Goal: Information Seeking & Learning: Learn about a topic

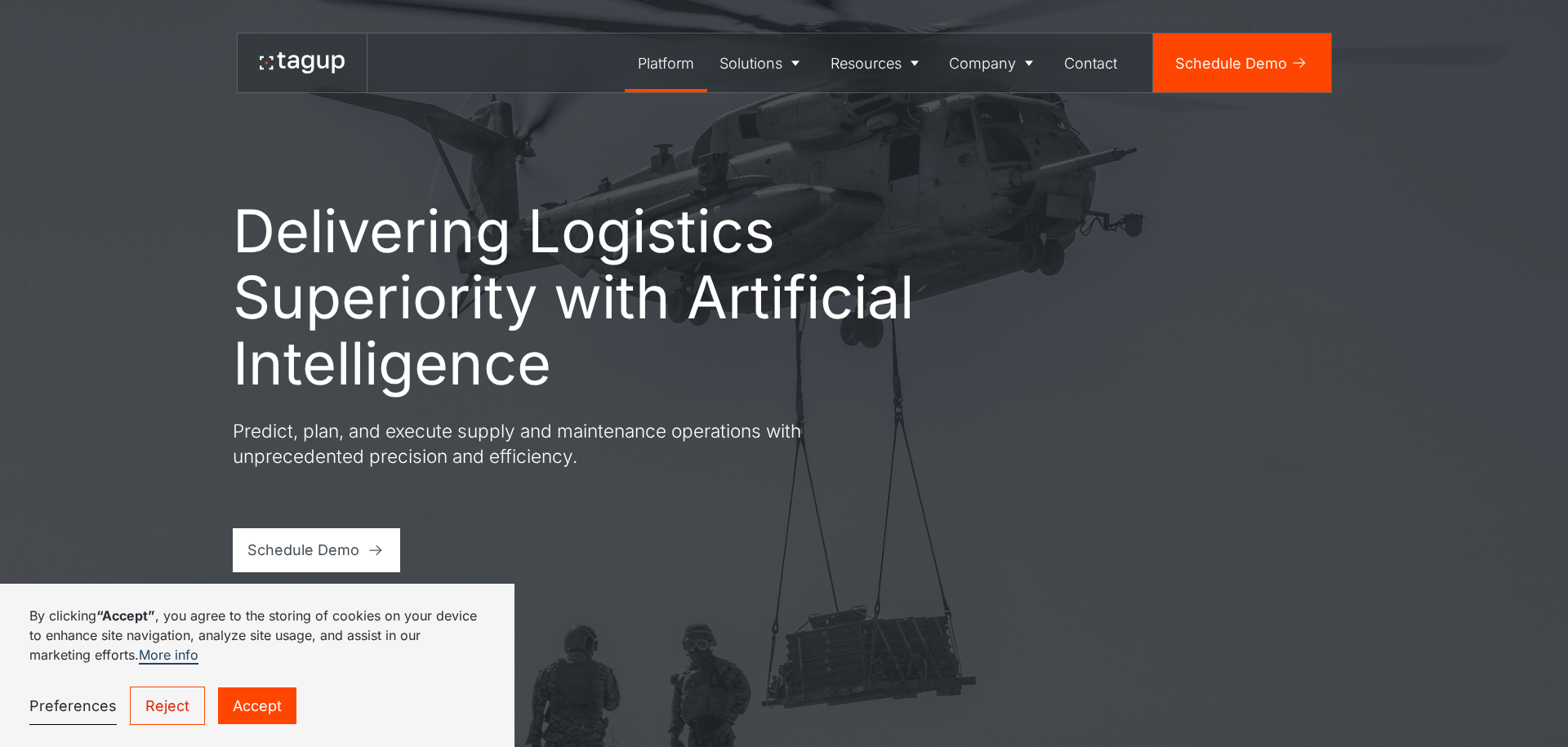
click at [674, 67] on div "Platform" at bounding box center [666, 63] width 56 height 22
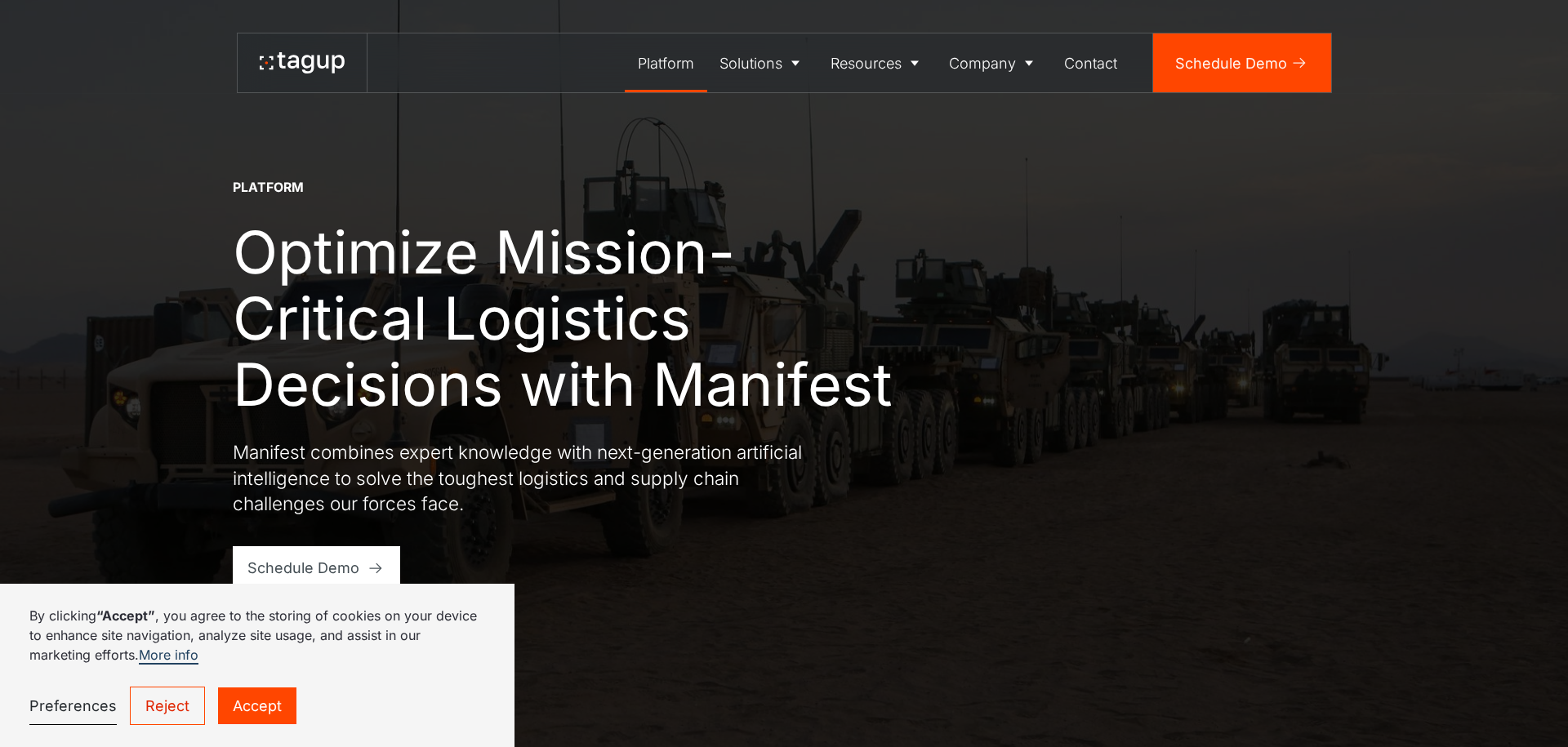
click at [178, 708] on link "Reject" at bounding box center [167, 705] width 75 height 38
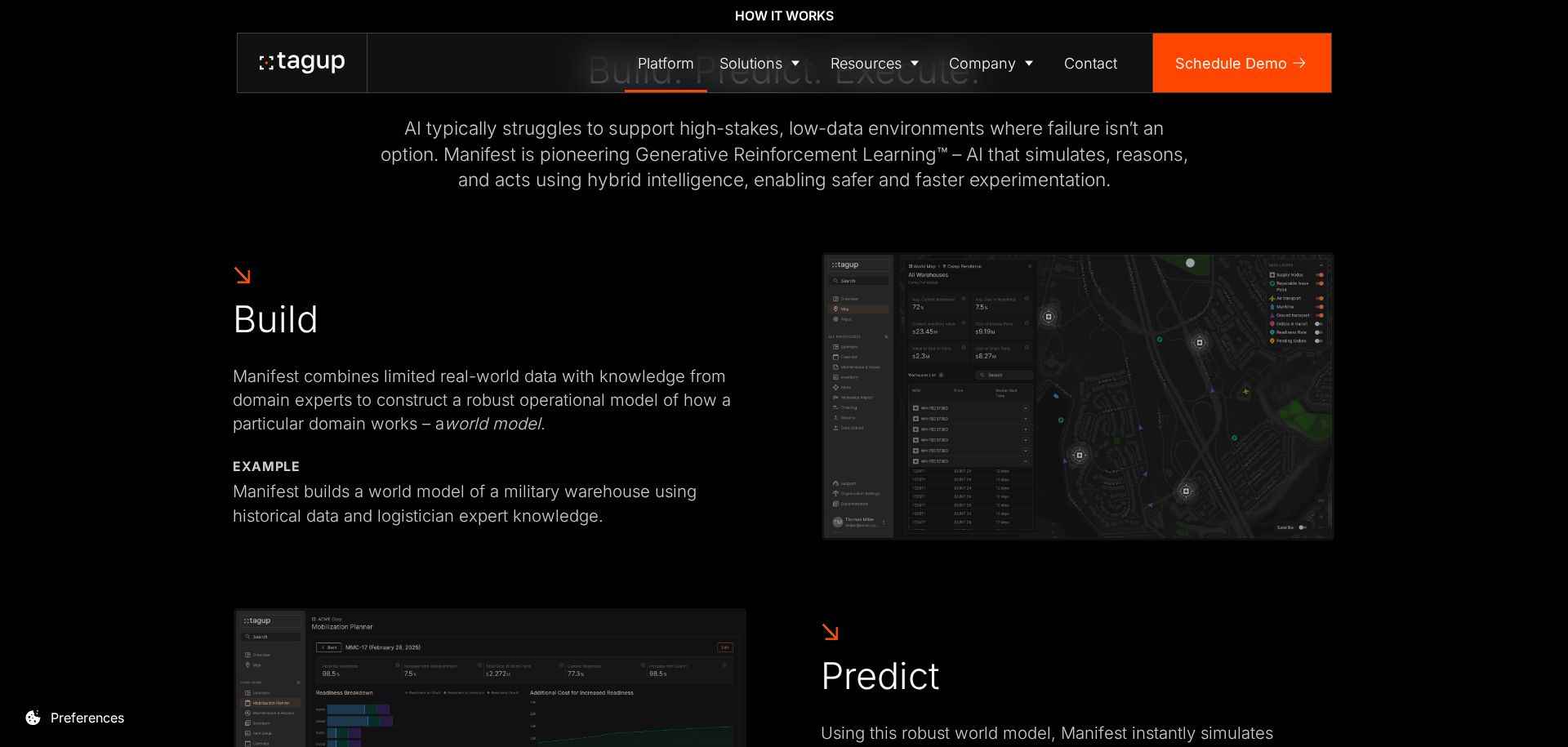
scroll to position [816, 0]
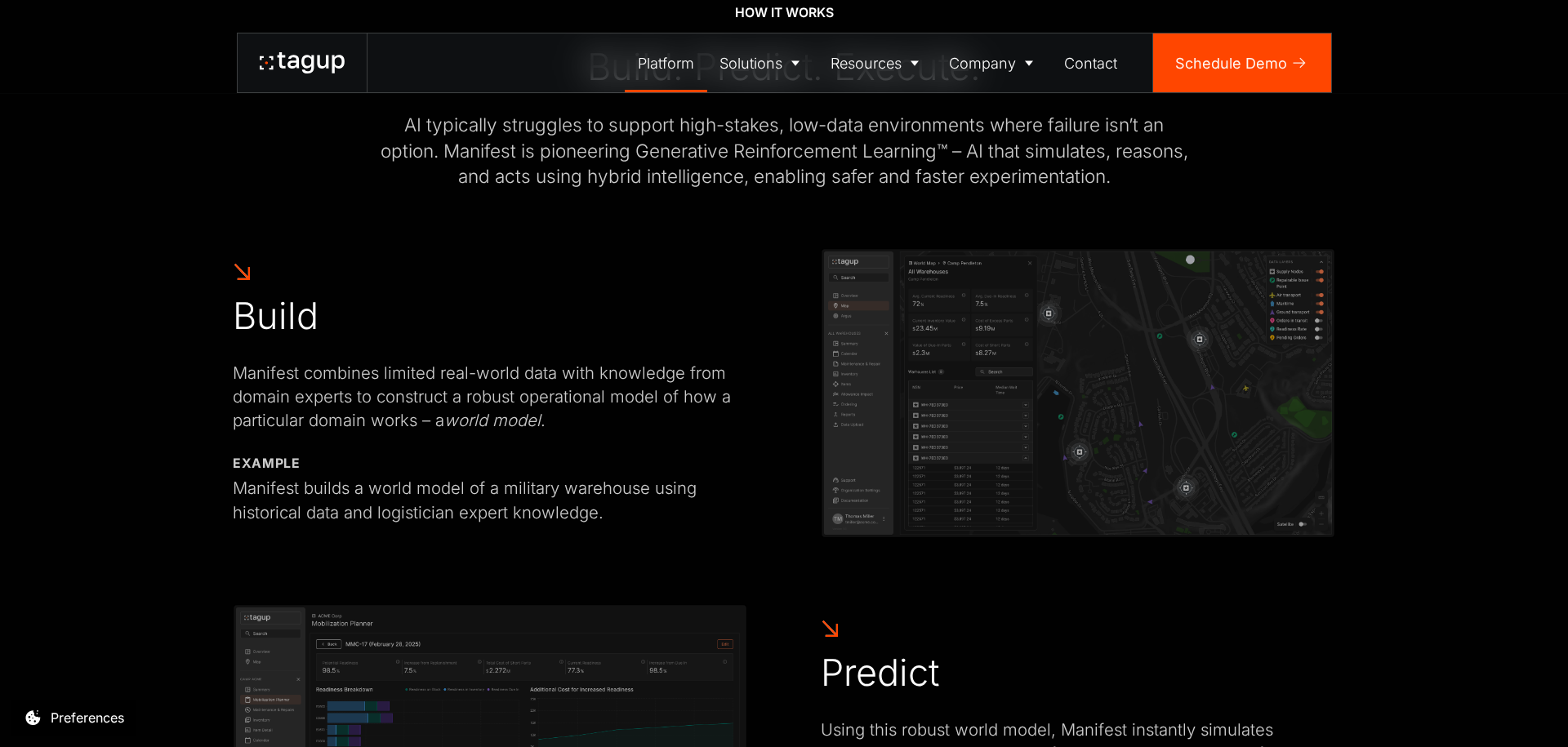
click at [971, 423] on img at bounding box center [1077, 393] width 514 height 291
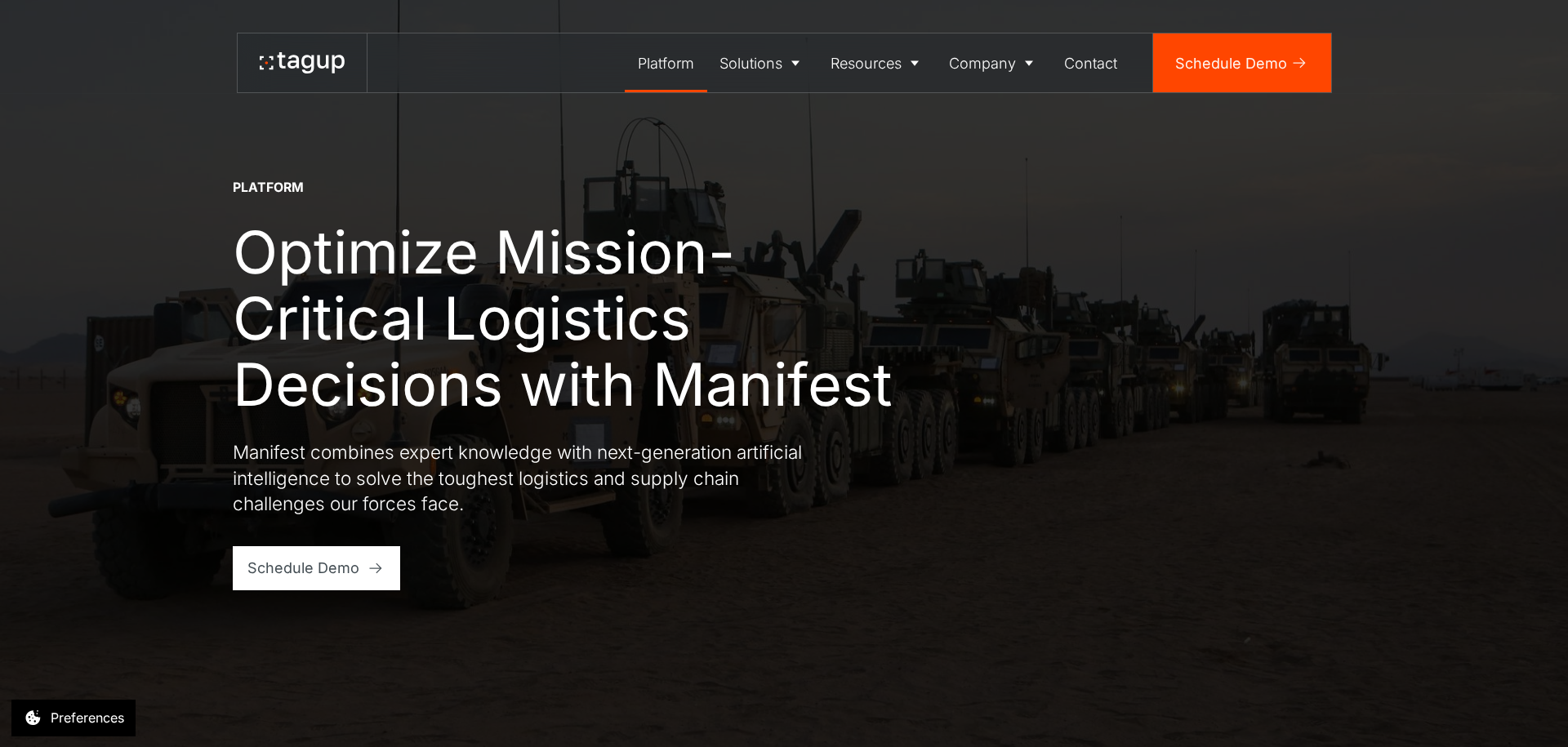
scroll to position [0, 0]
click at [764, 133] on link "Defense" at bounding box center [763, 120] width 87 height 31
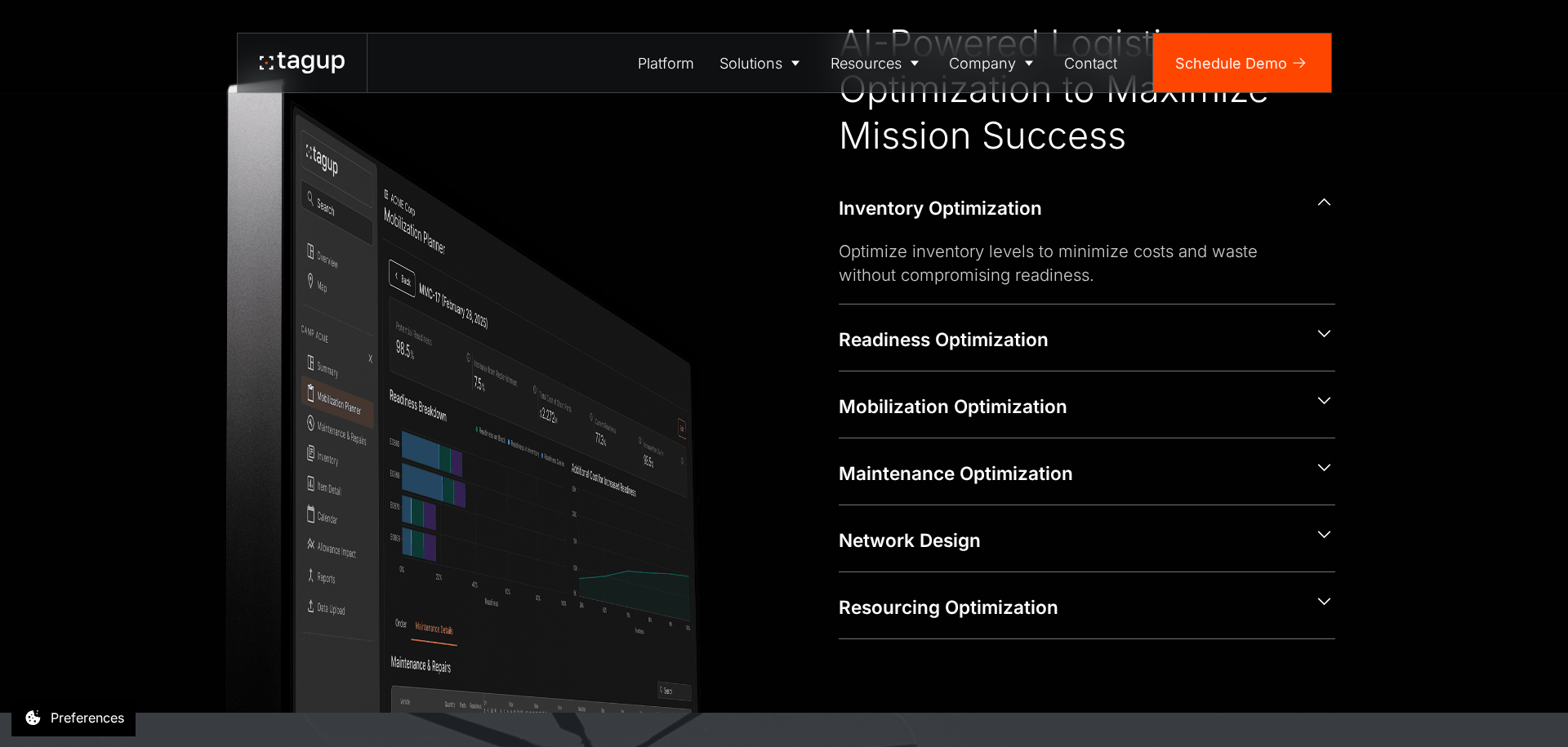
scroll to position [842, 0]
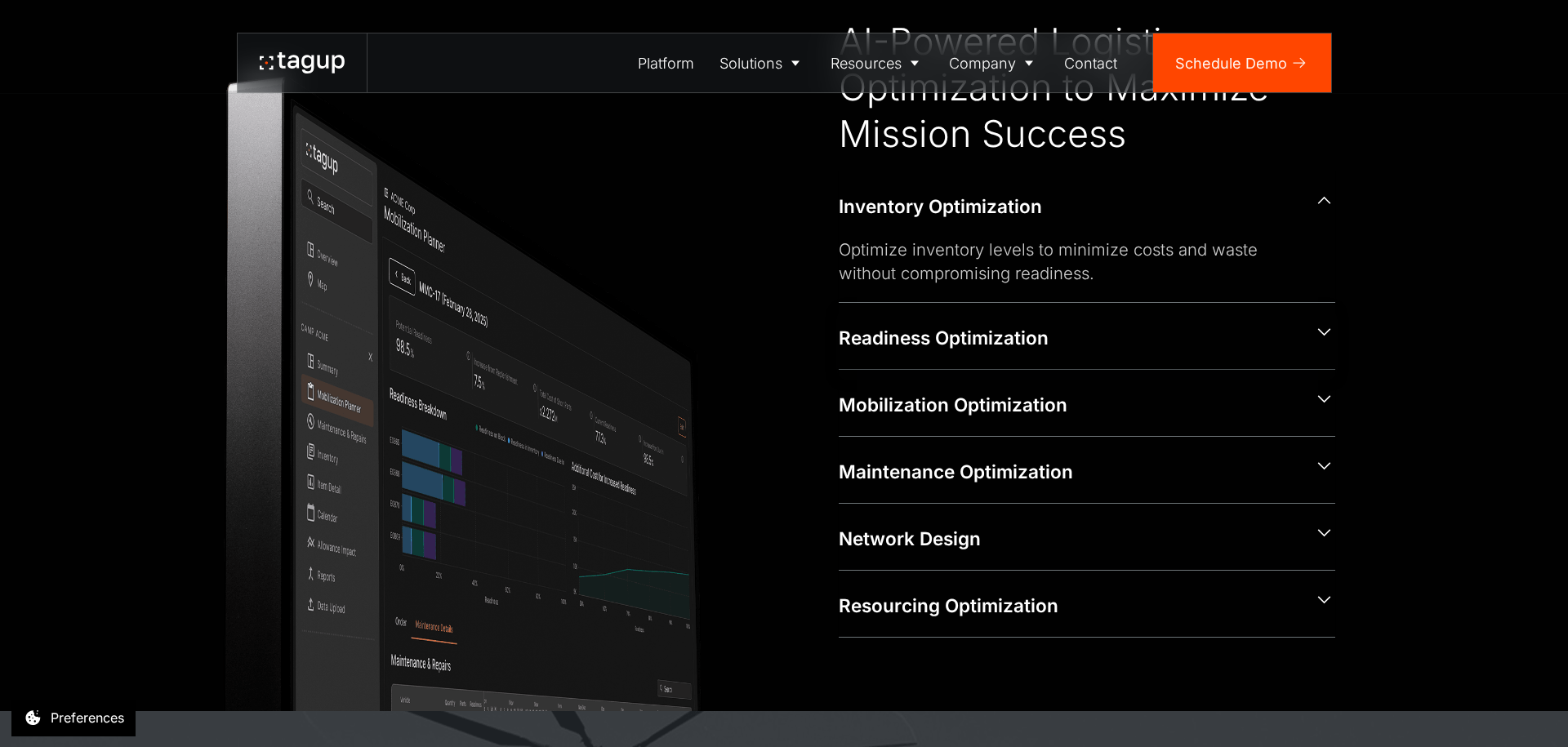
click at [1164, 341] on div "Readiness Optimization" at bounding box center [1068, 337] width 459 height 26
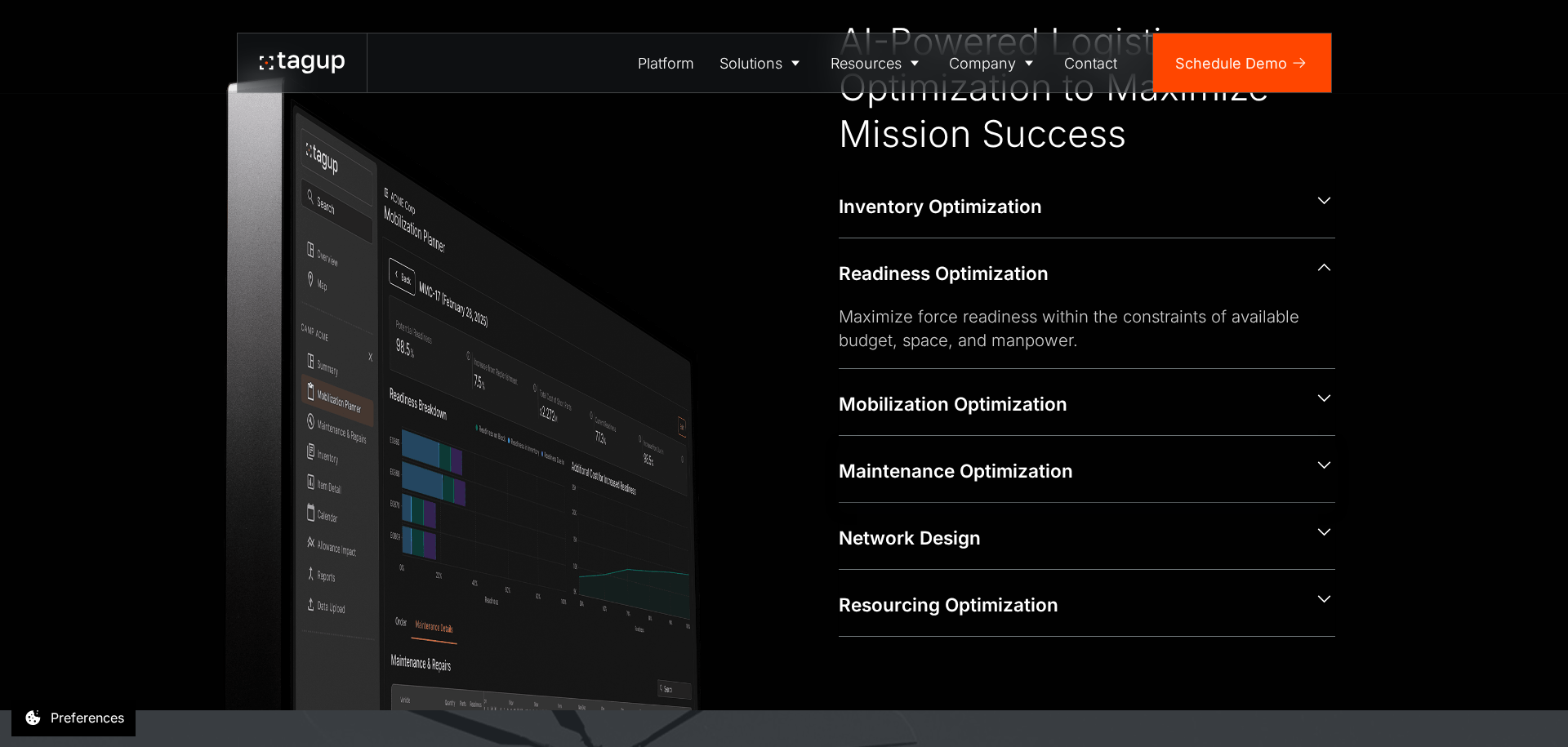
click at [1104, 469] on div "Maintenance Optimization" at bounding box center [1068, 470] width 459 height 26
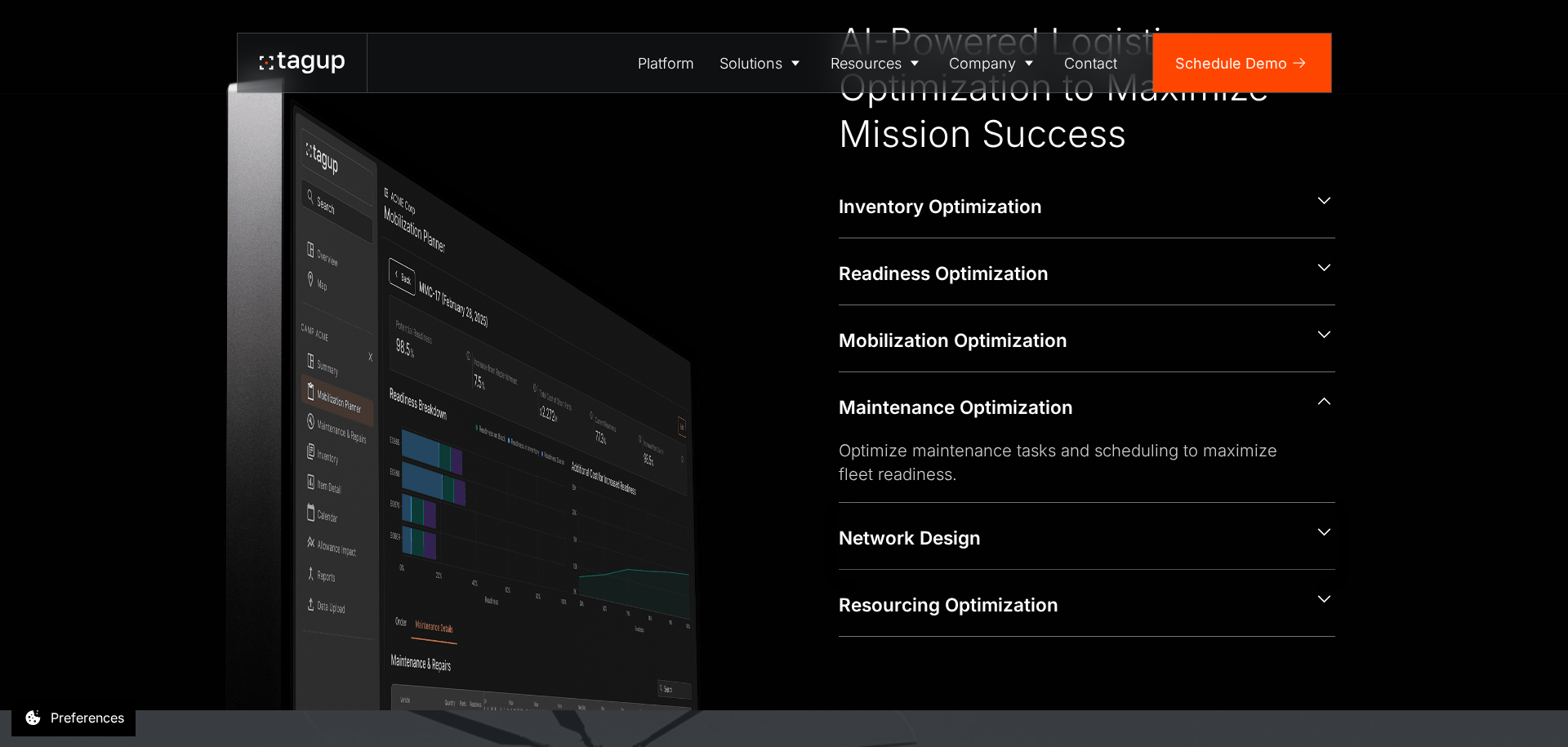
click at [1074, 525] on div "Network Design" at bounding box center [1068, 537] width 459 height 26
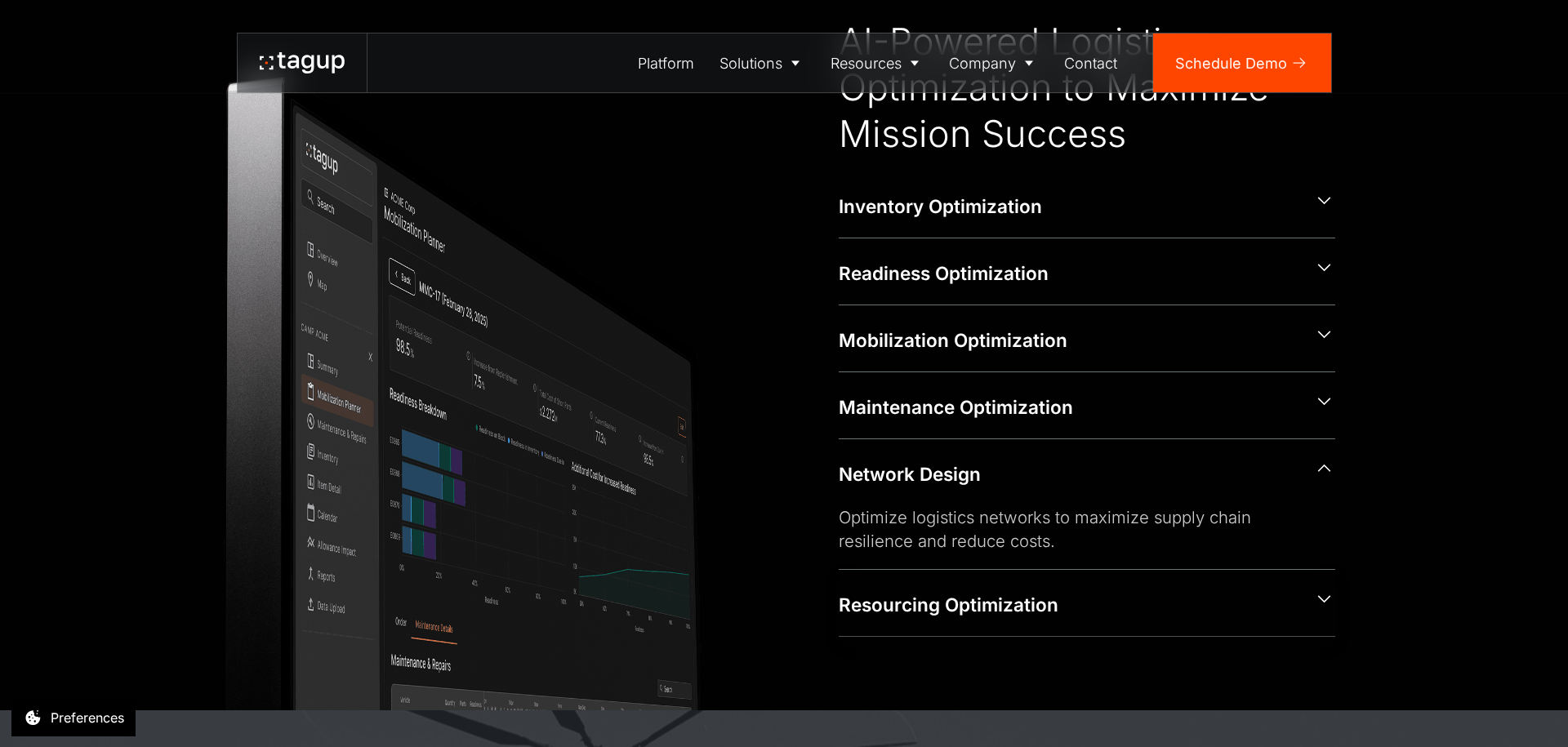
click at [1162, 601] on div "Resourcing Optimization" at bounding box center [1068, 604] width 459 height 26
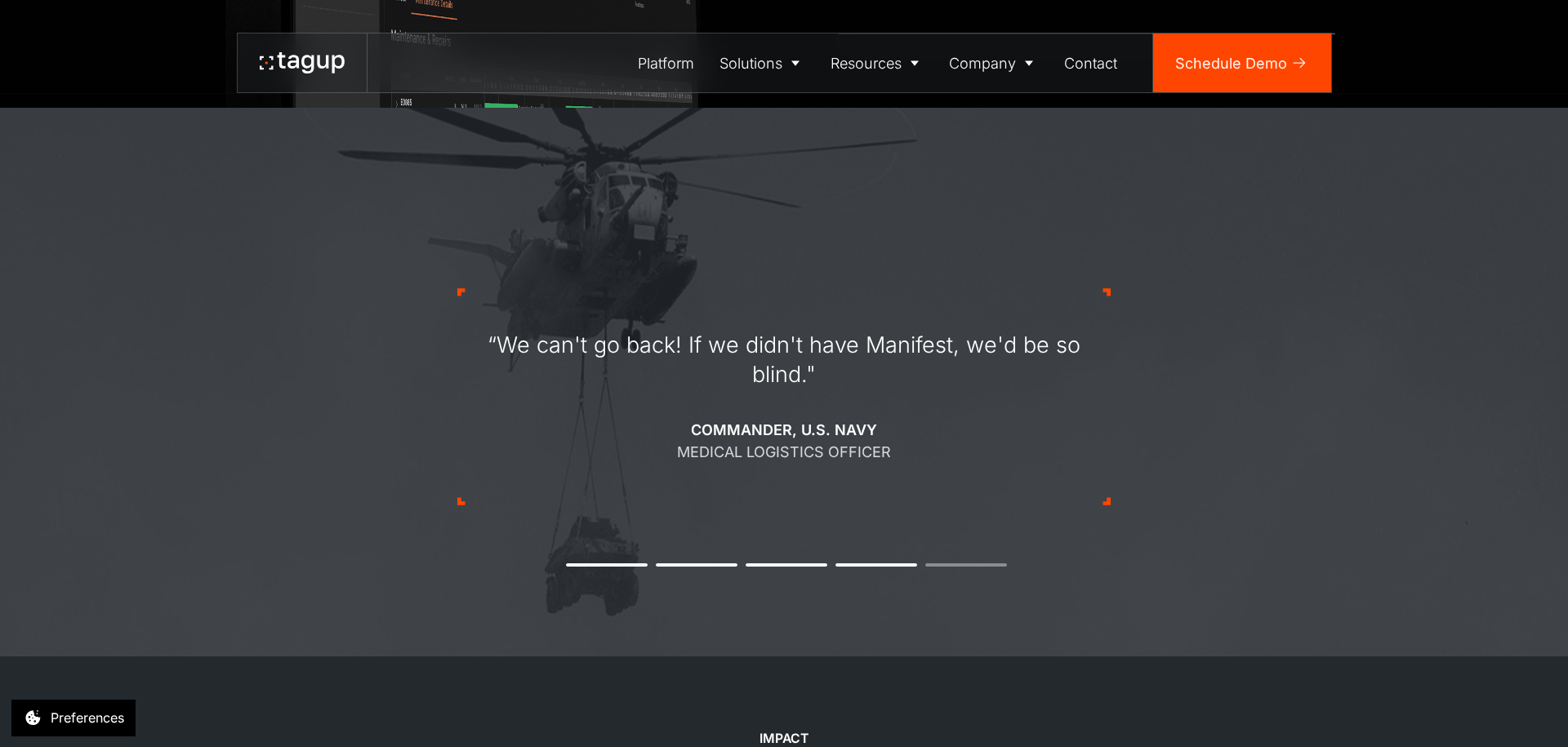
scroll to position [1473, 0]
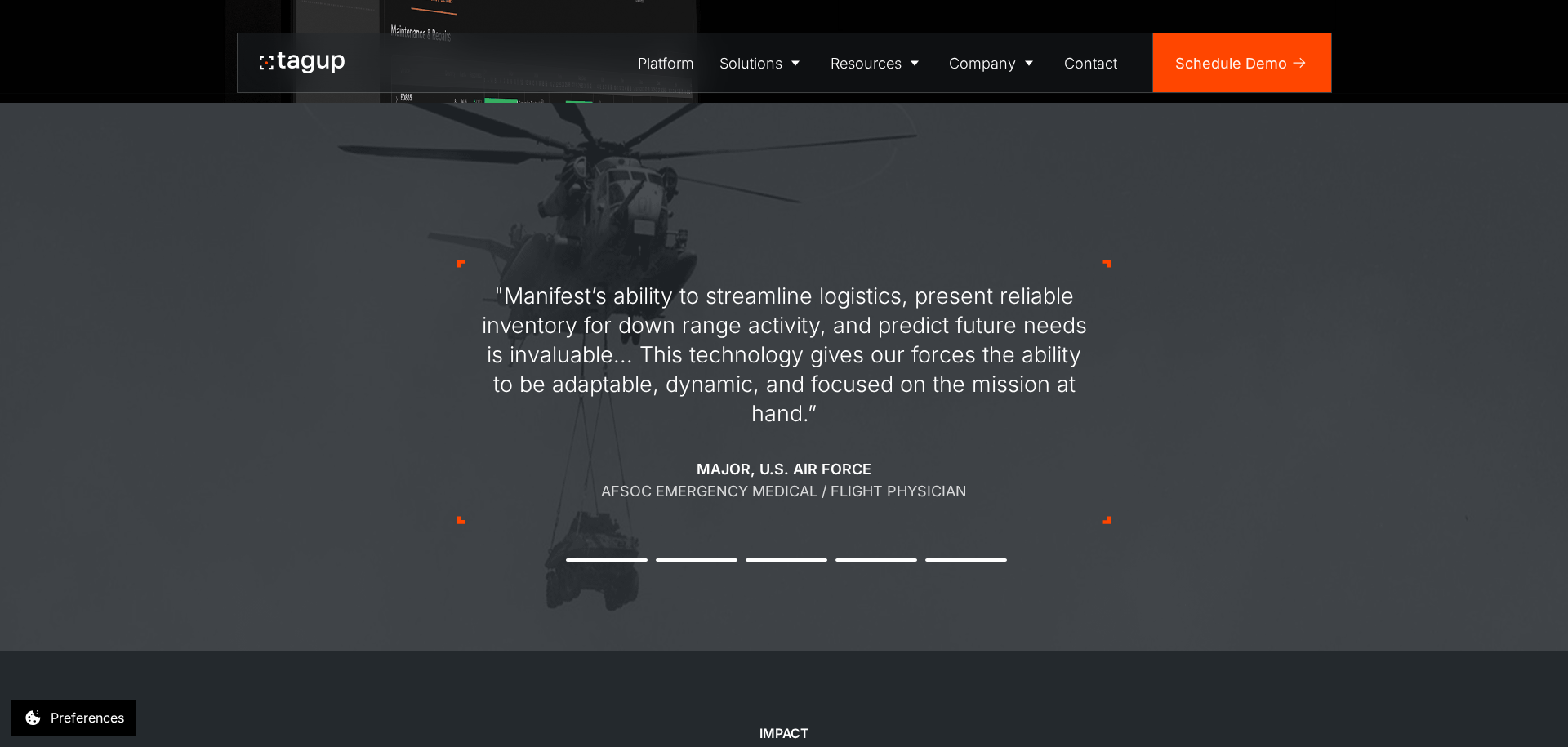
click at [611, 559] on button "1" at bounding box center [607, 560] width 82 height 3
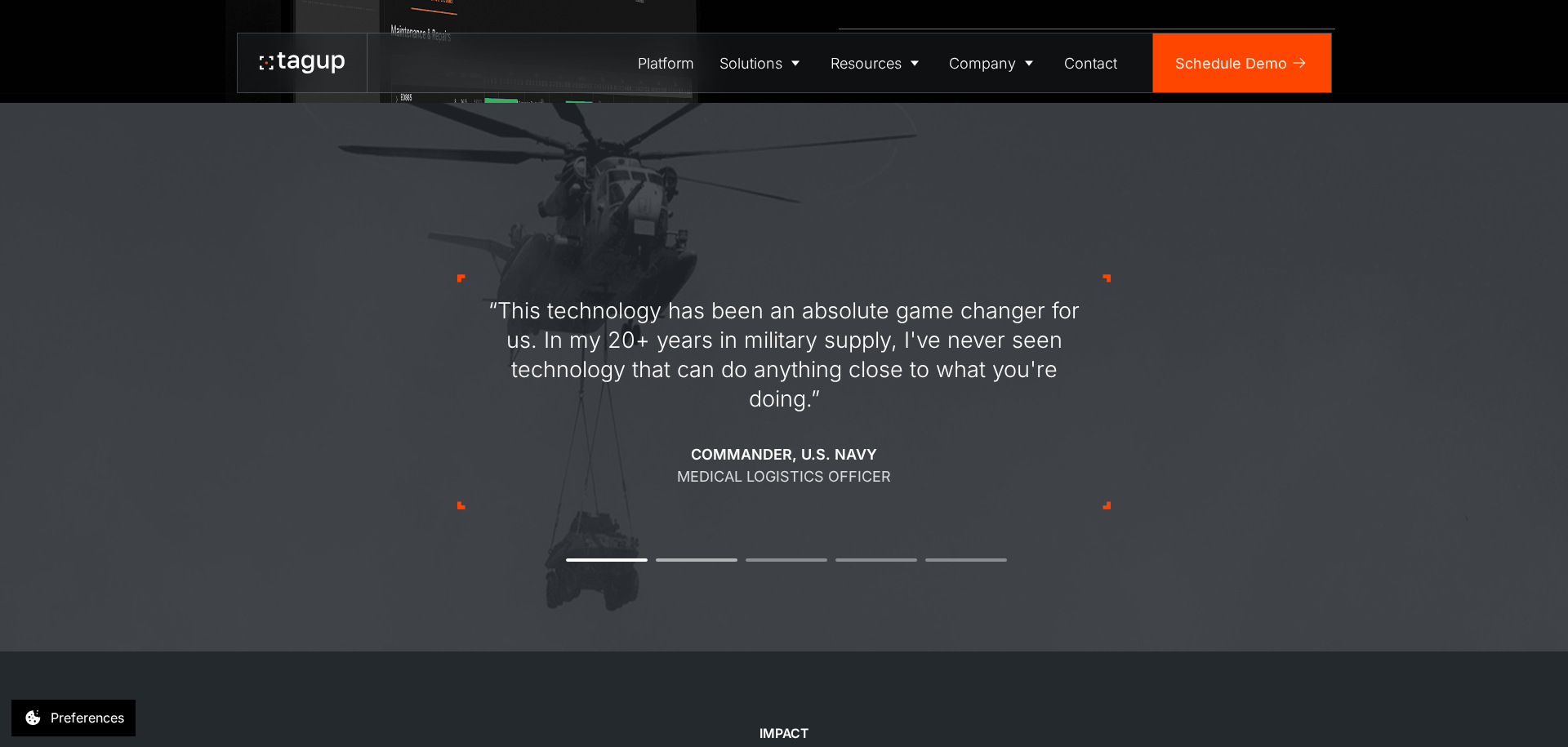
click at [702, 559] on li "2" at bounding box center [697, 560] width 82 height 3
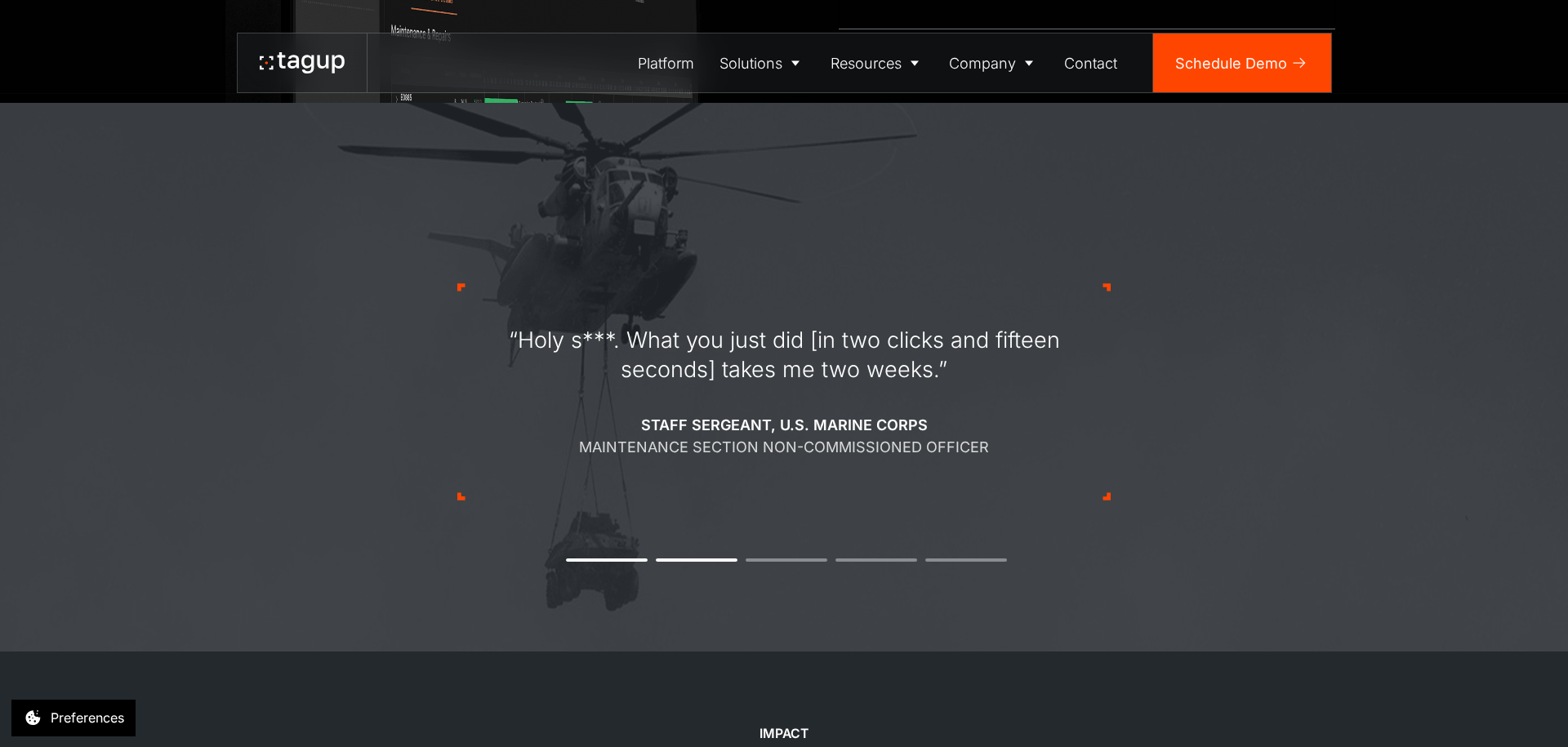
click at [793, 559] on div "“Holy s***. What you just did [in two clicks and fifteen seconds] takes me two …" at bounding box center [784, 392] width 653 height 373
click at [798, 559] on li "3" at bounding box center [786, 560] width 82 height 3
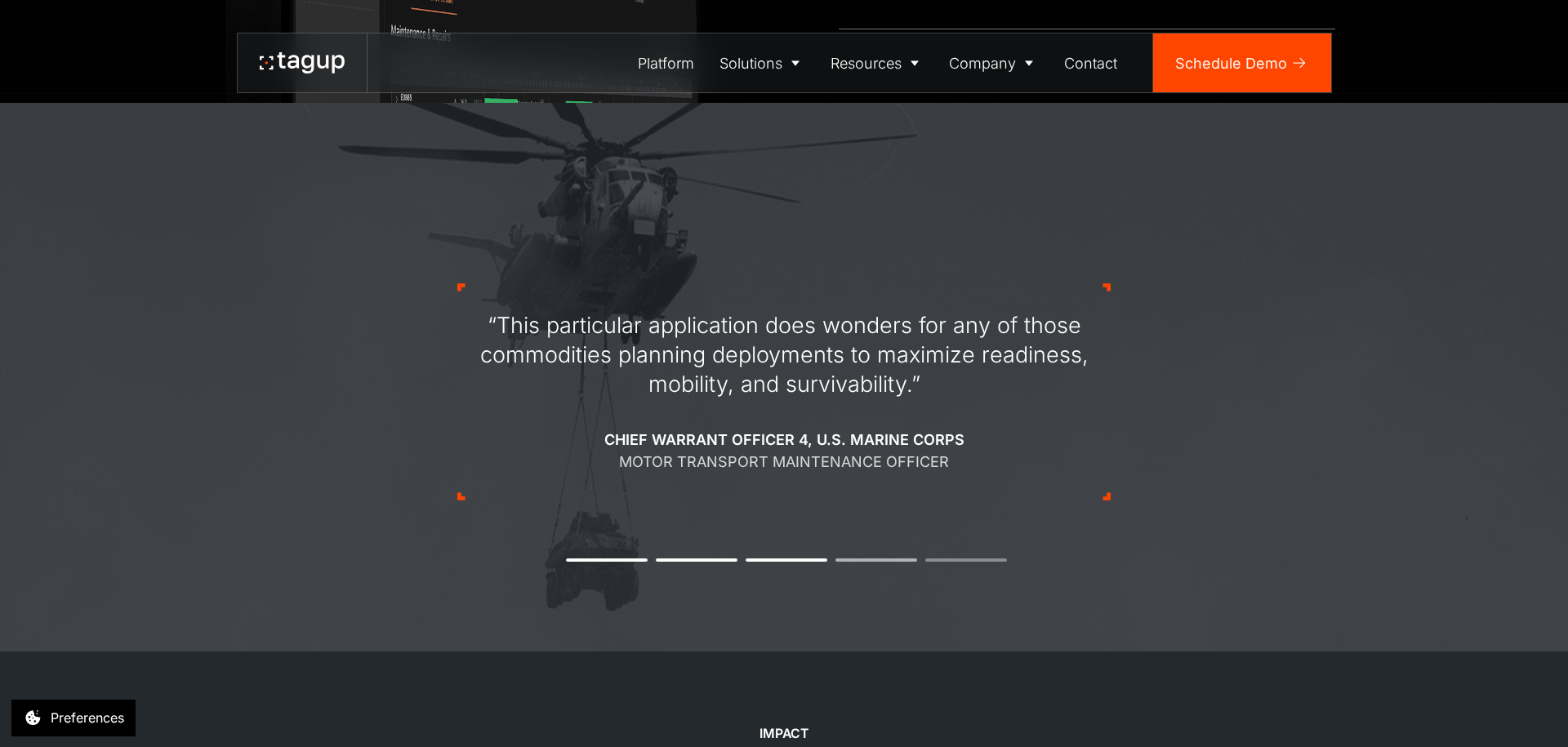
click at [874, 559] on li "4" at bounding box center [877, 560] width 82 height 3
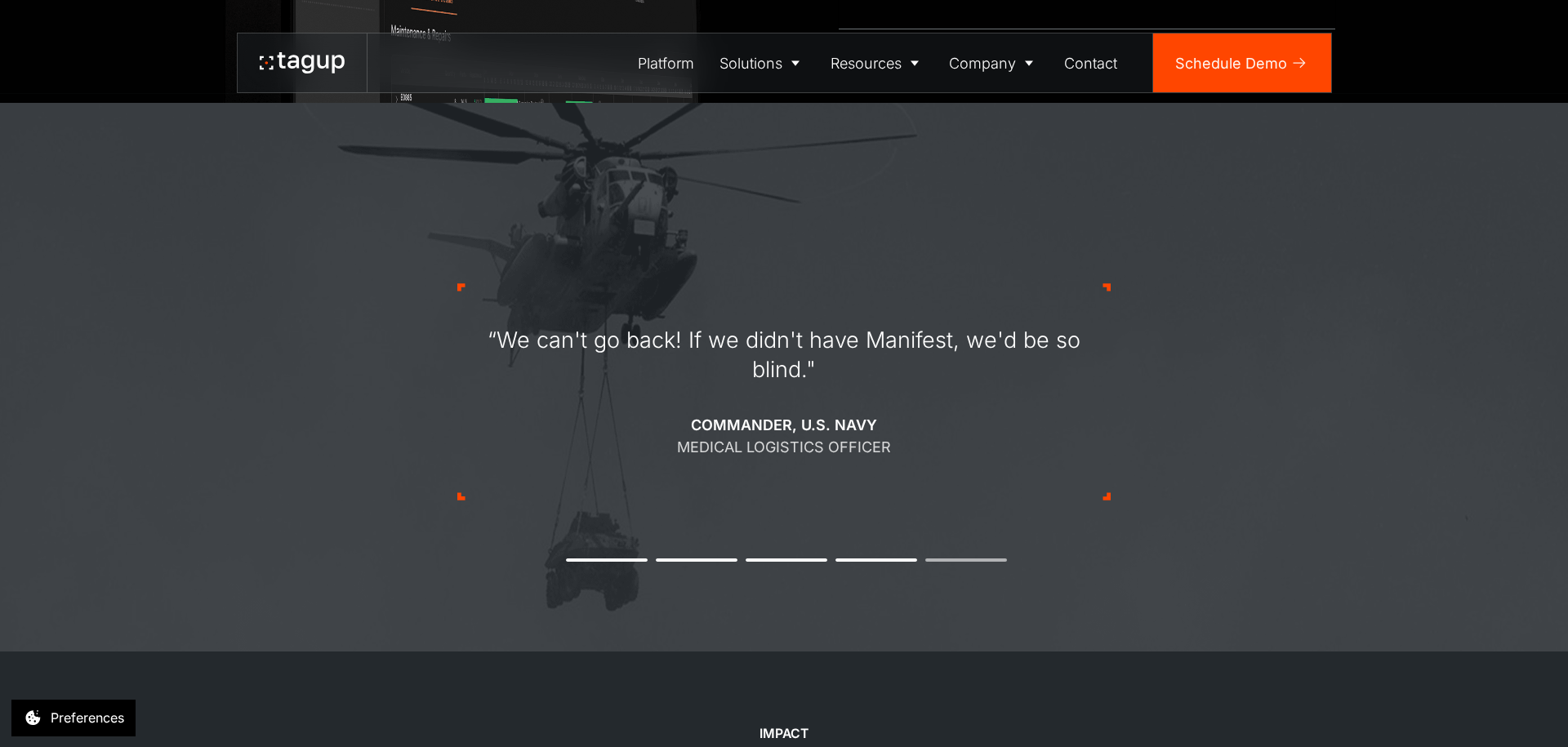
click at [963, 559] on li "5" at bounding box center [966, 560] width 82 height 3
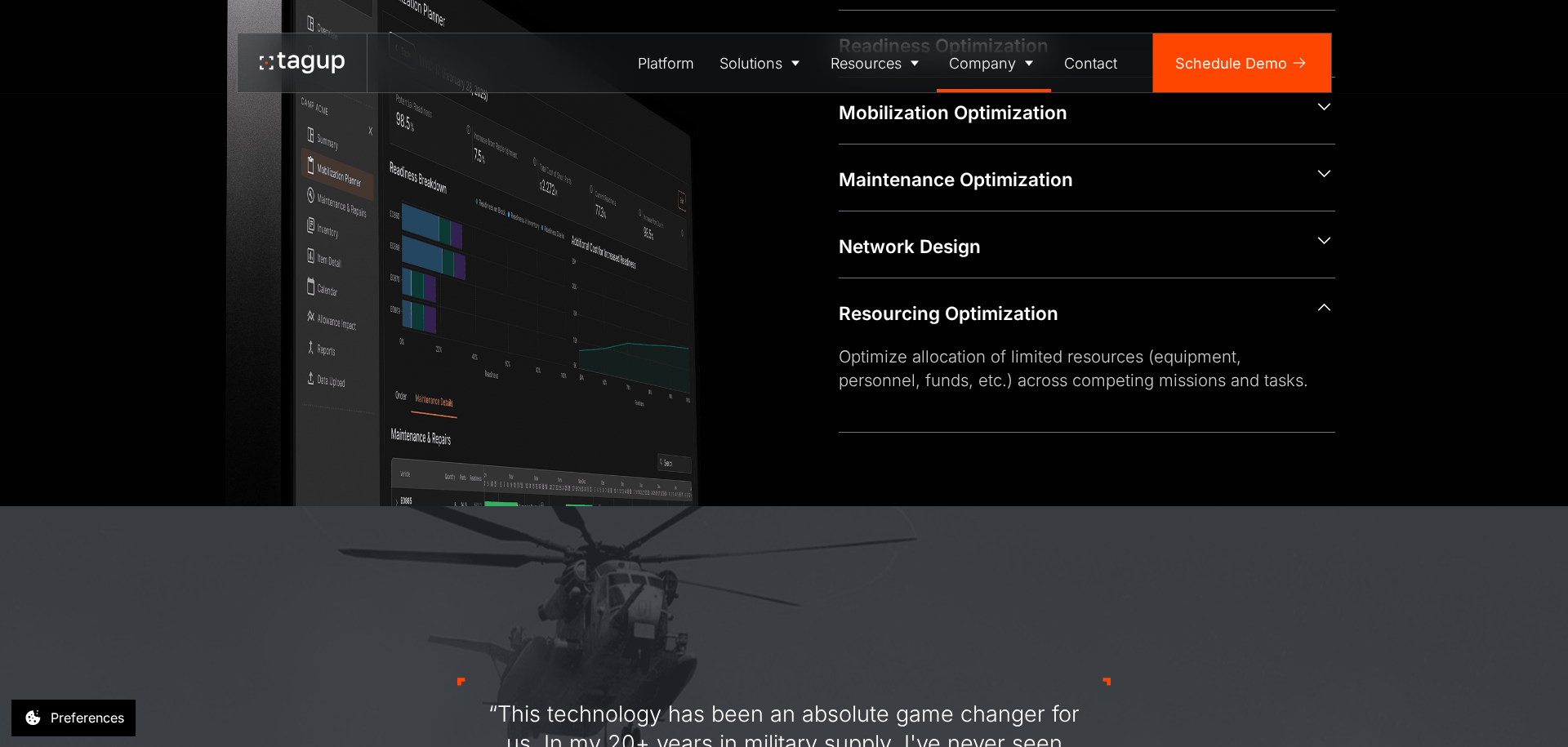
scroll to position [958, 0]
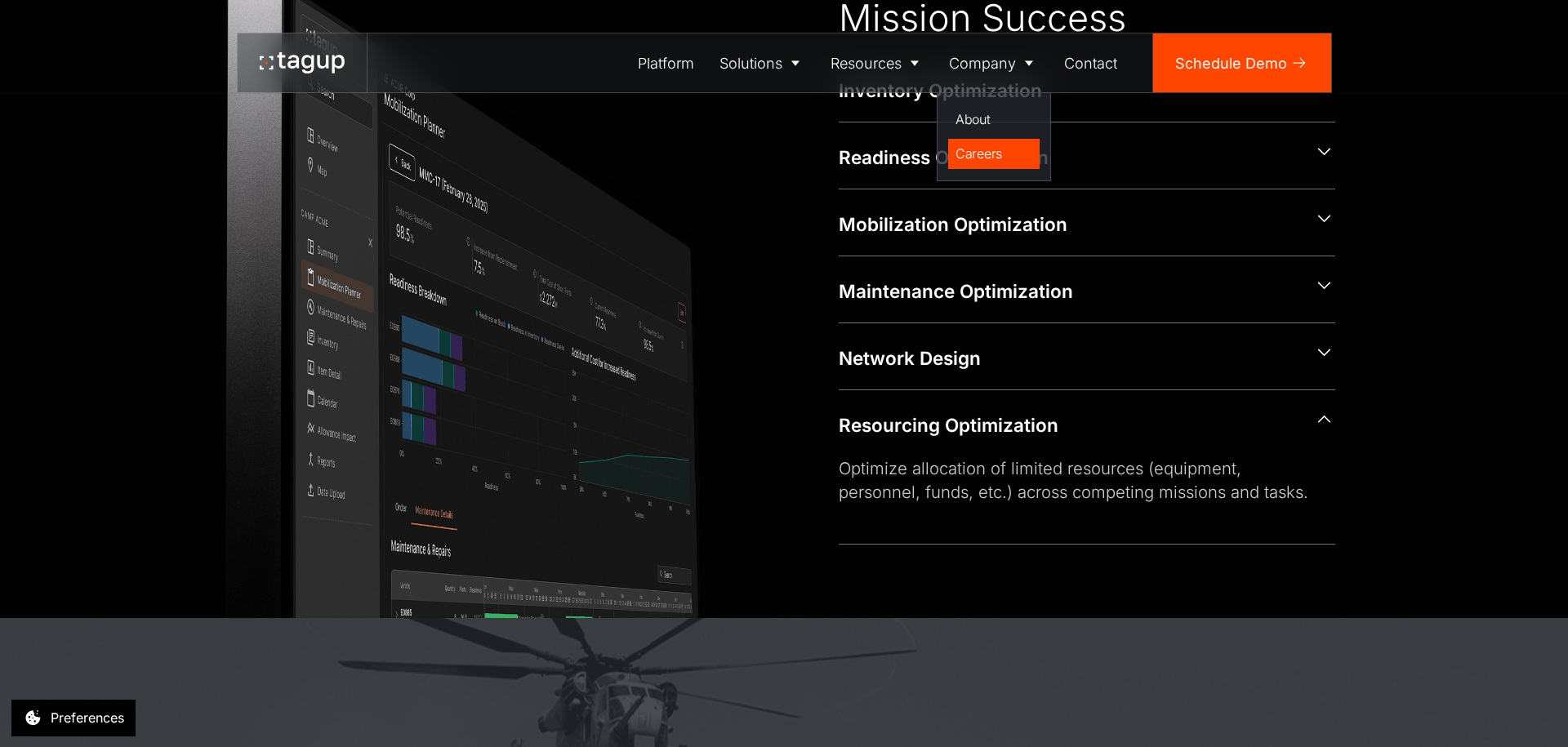
click at [983, 162] on div "Careers" at bounding box center [994, 153] width 77 height 20
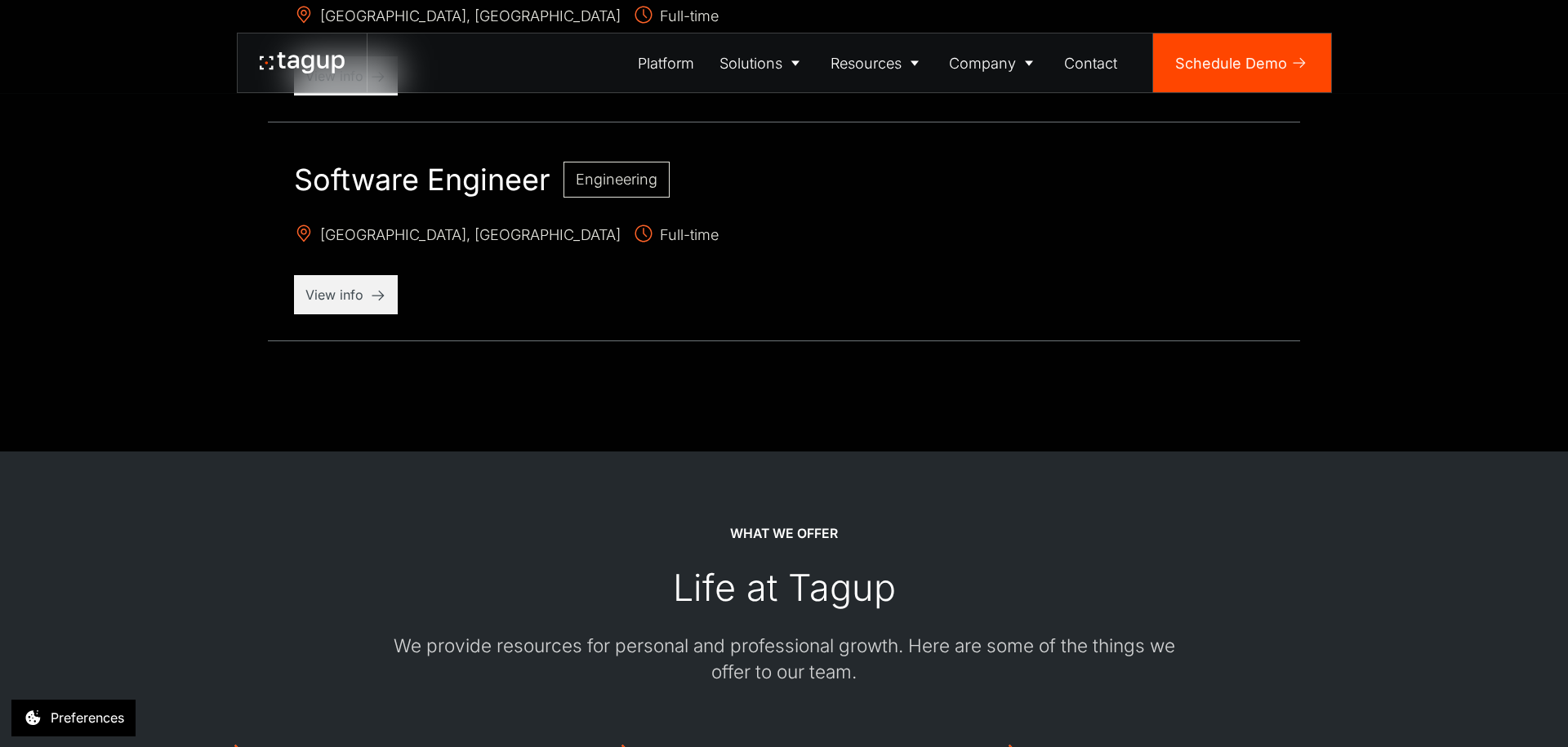
scroll to position [2366, 0]
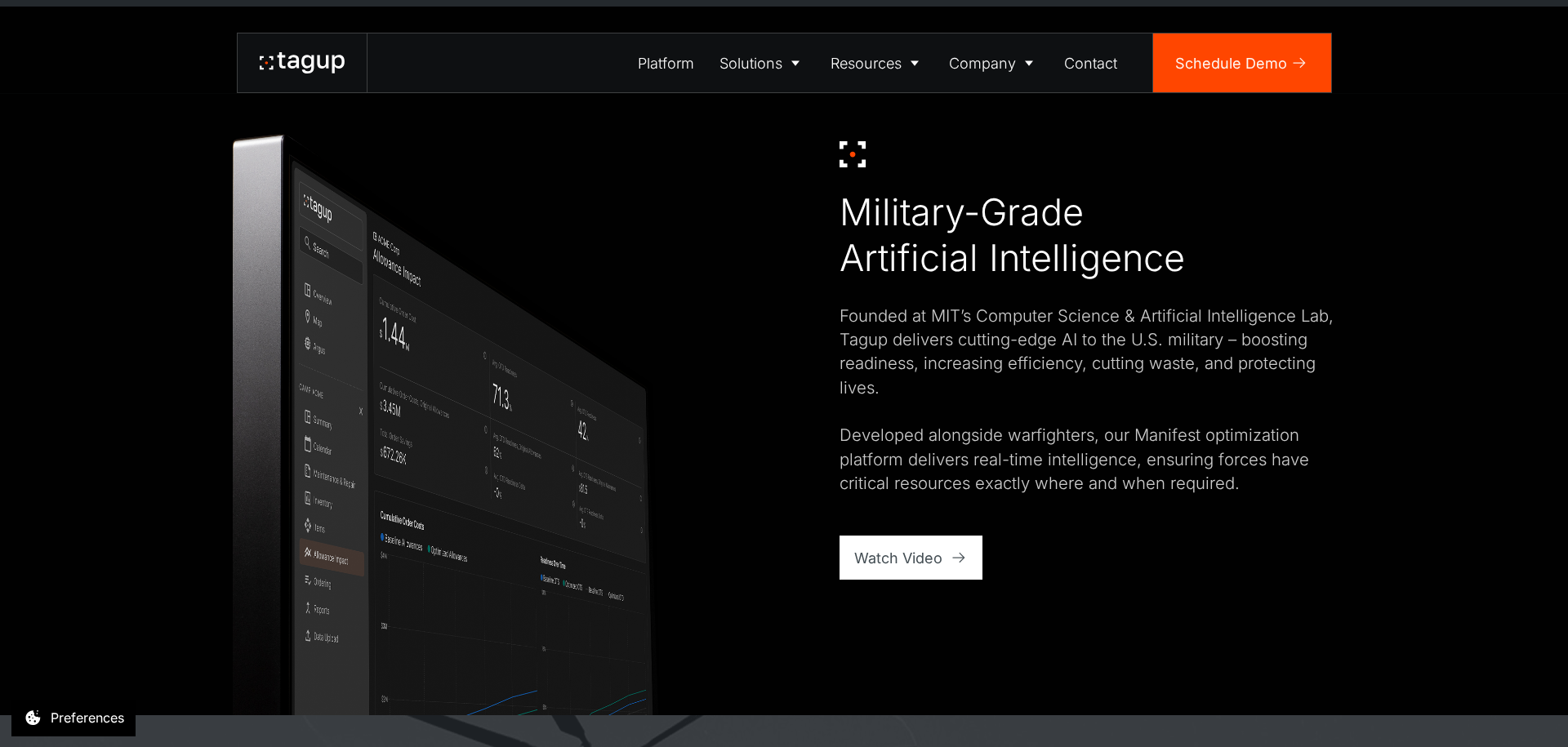
scroll to position [1032, 0]
